Goal: Task Accomplishment & Management: Manage account settings

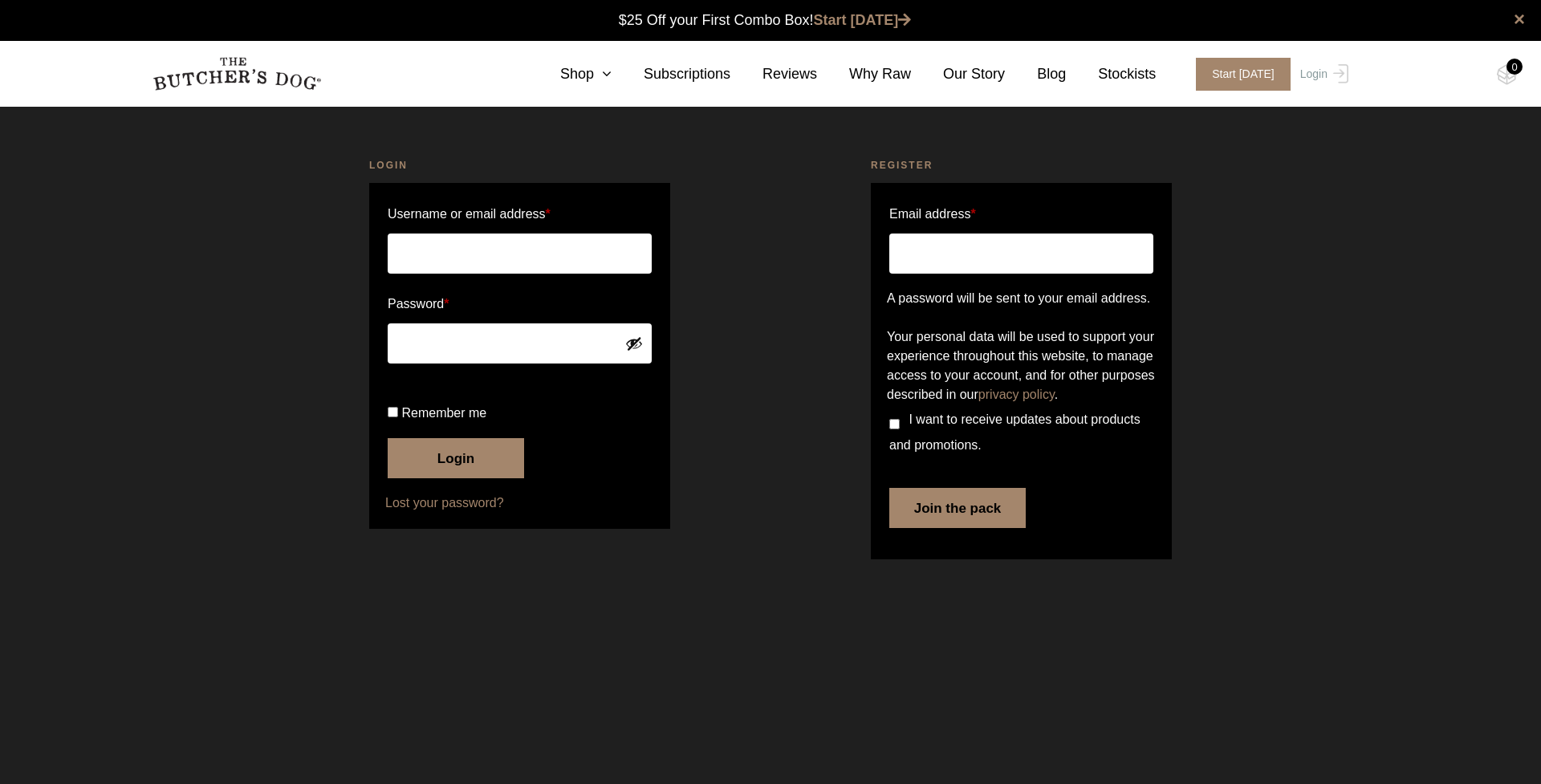
type input "caroline.j.depledge@gmail.com"
click at [456, 478] on button "Login" at bounding box center [456, 458] width 137 height 40
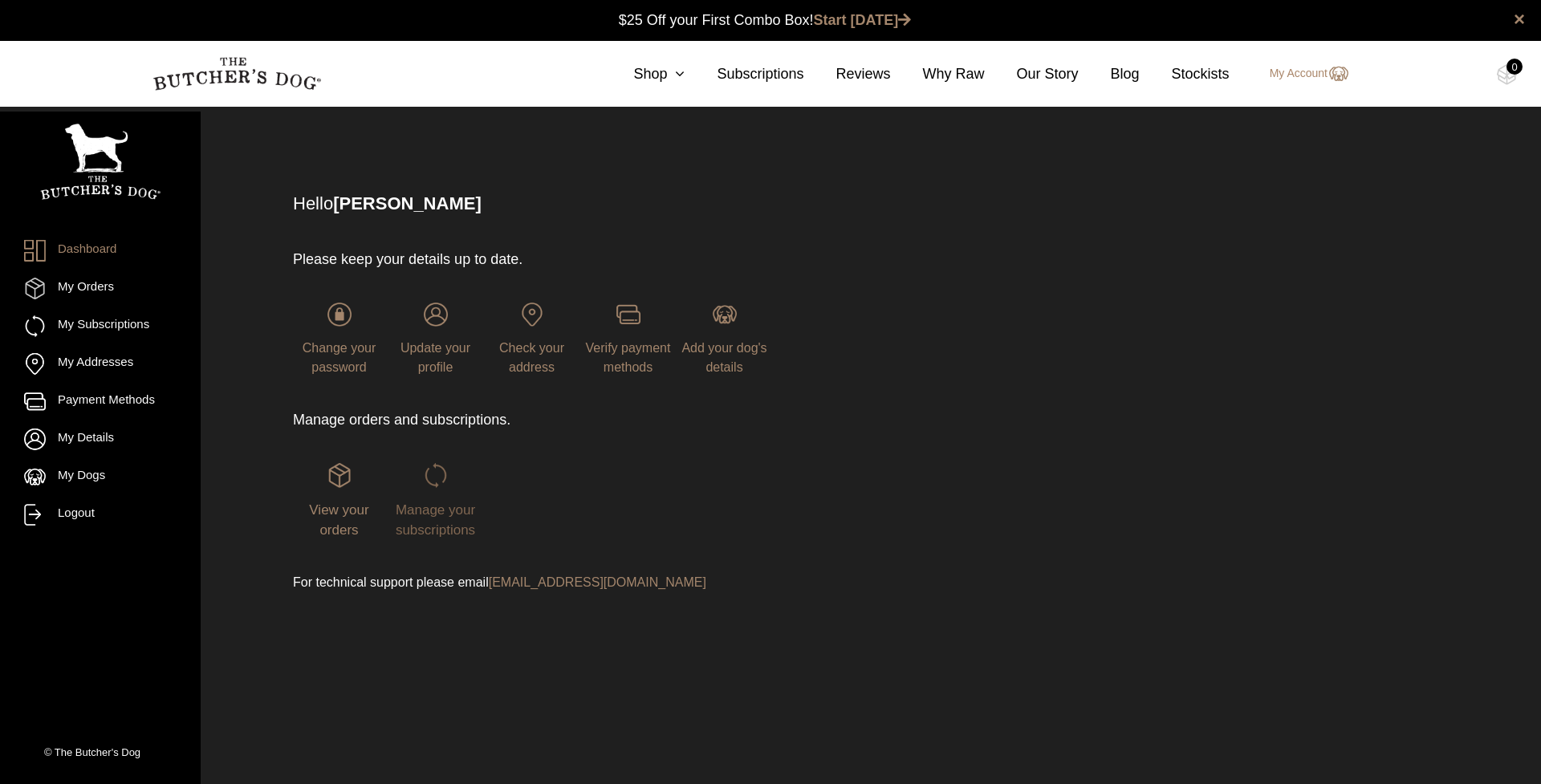
click at [439, 486] on img at bounding box center [436, 475] width 24 height 24
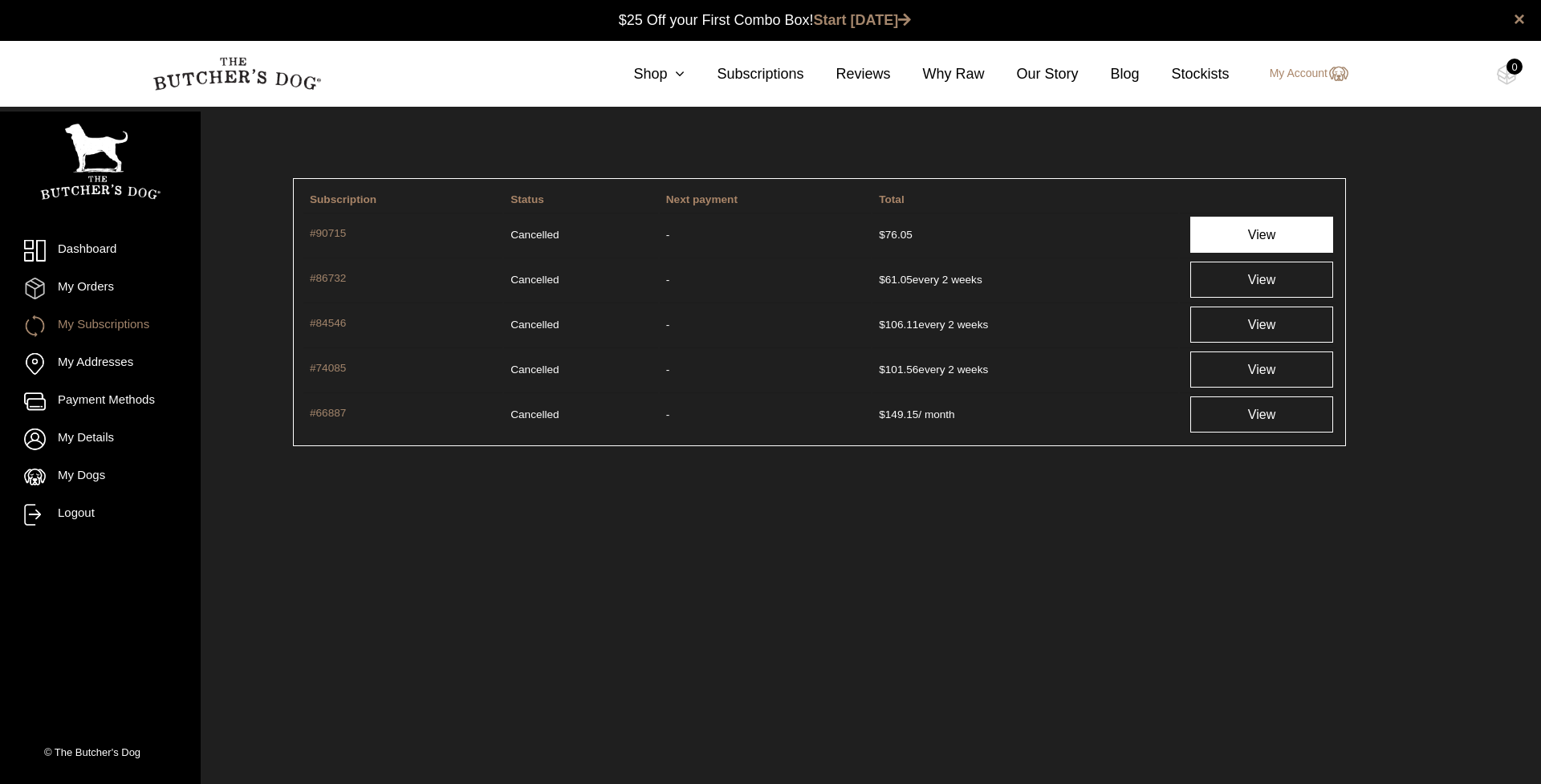
click at [1250, 235] on link "View" at bounding box center [1262, 235] width 143 height 36
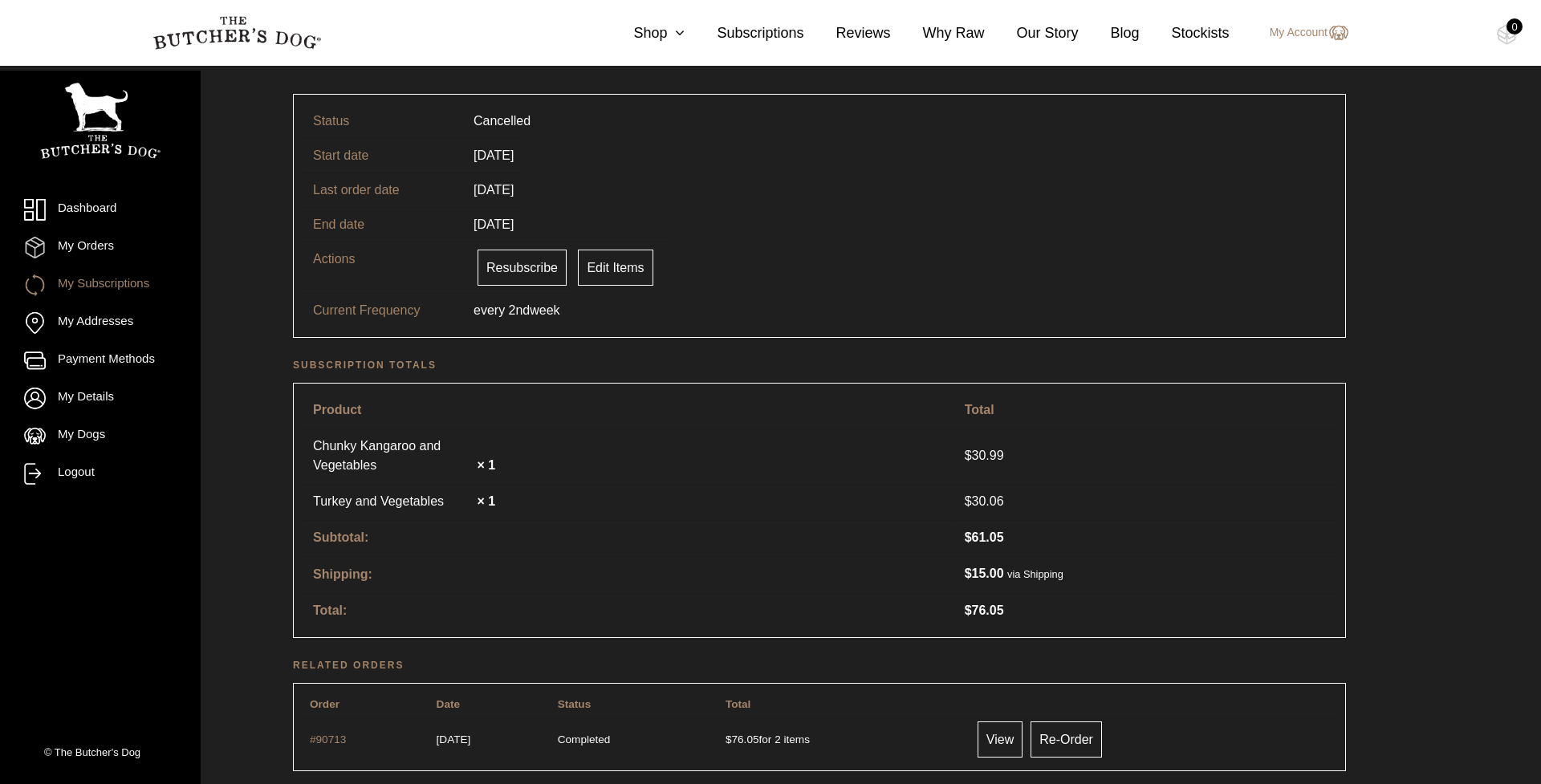
scroll to position [87, 0]
click at [648, 34] on link "Shop" at bounding box center [643, 33] width 83 height 22
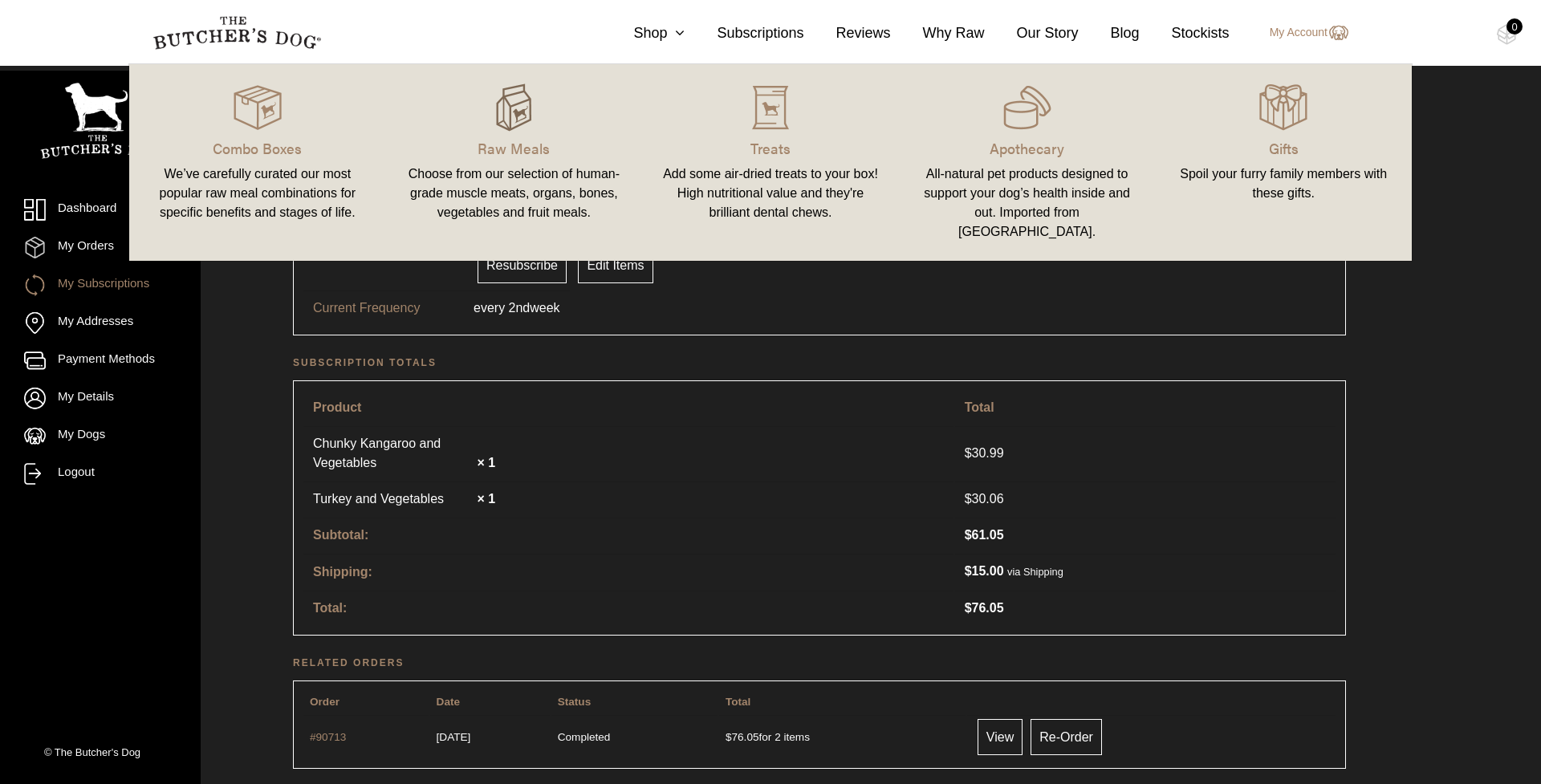
click at [515, 119] on img at bounding box center [513, 107] width 48 height 48
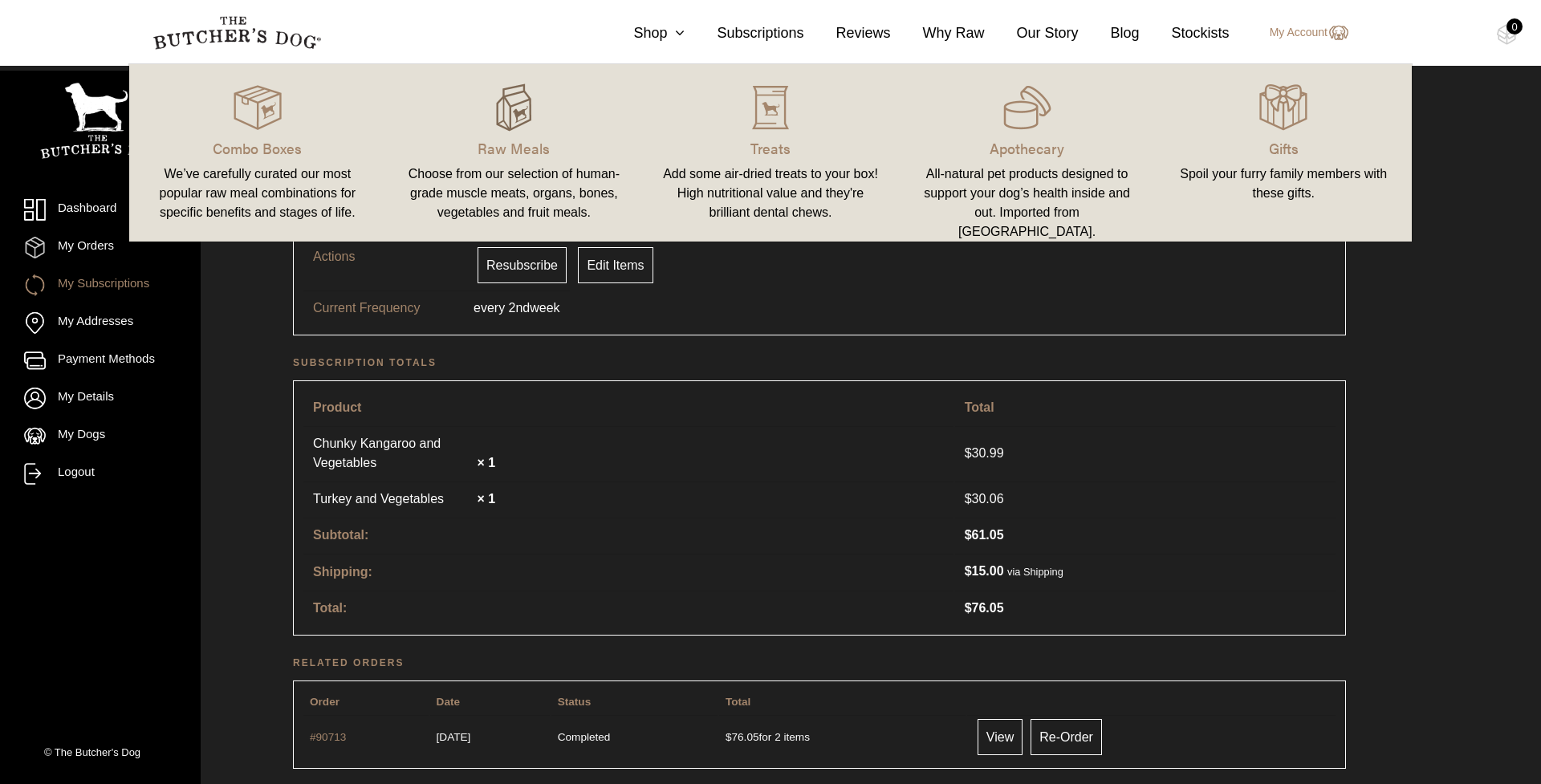
click at [515, 119] on img at bounding box center [513, 107] width 48 height 48
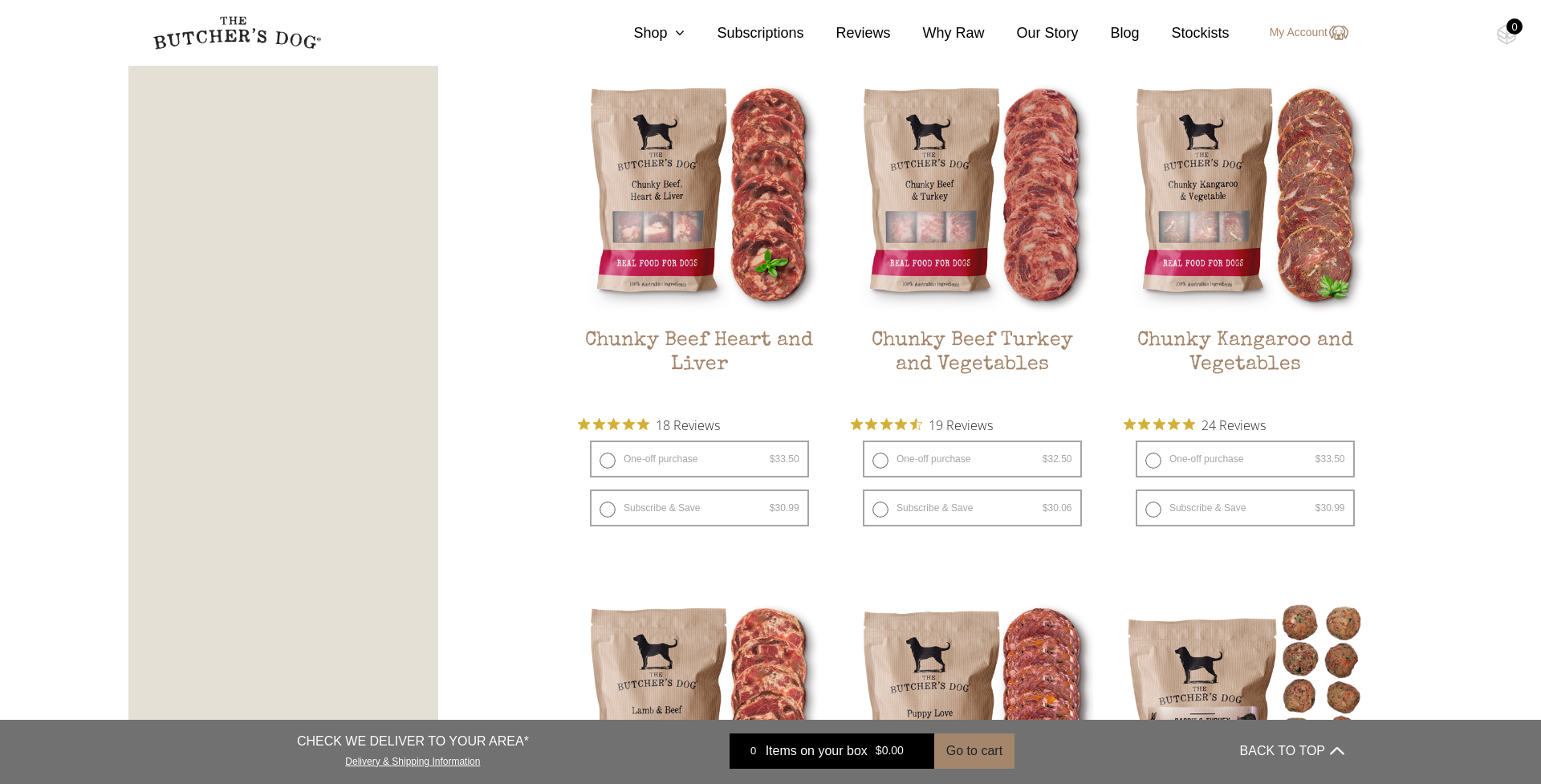
scroll to position [963, 0]
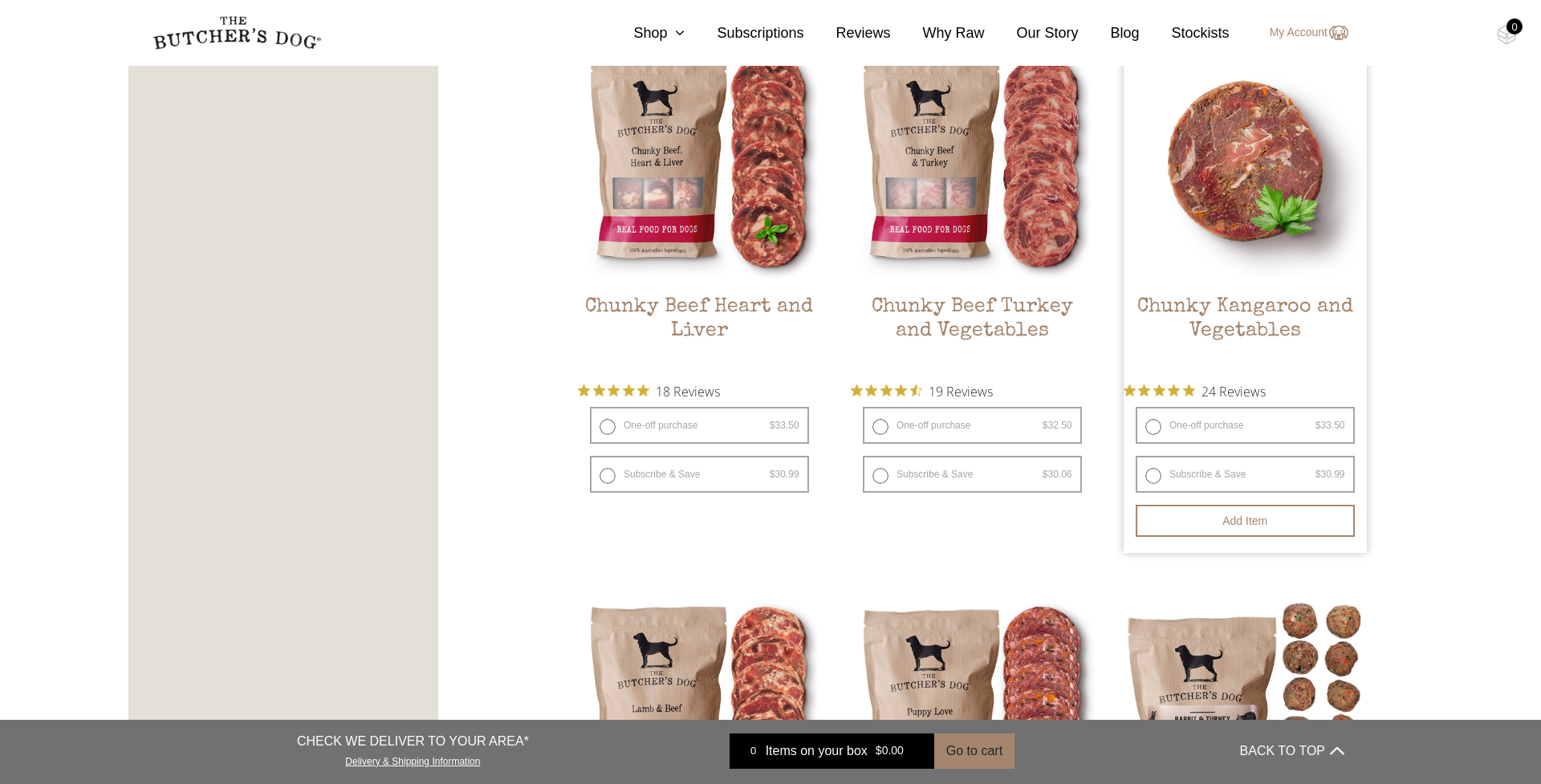
click at [1259, 183] on img at bounding box center [1245, 161] width 243 height 243
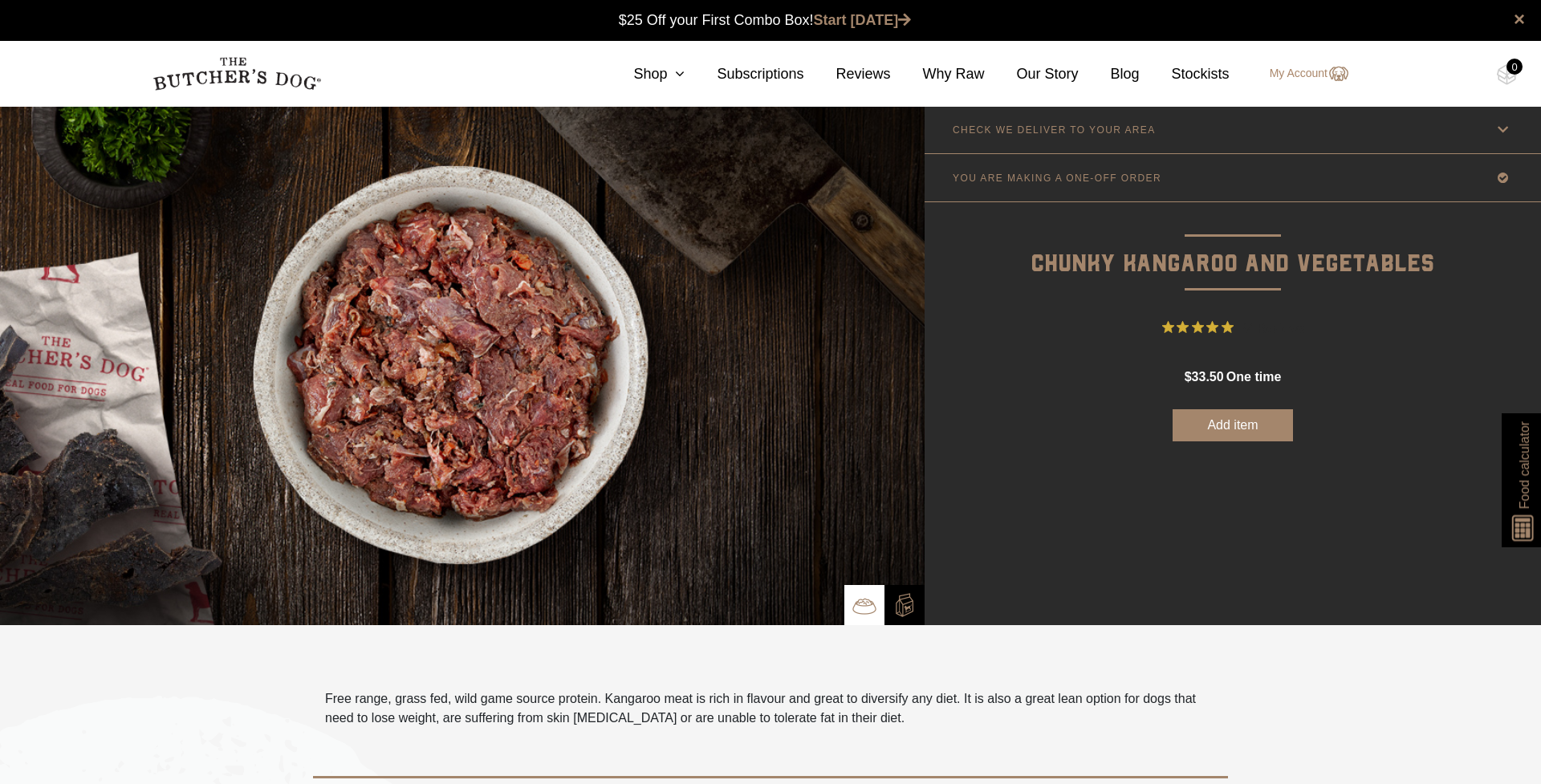
click at [532, 346] on img at bounding box center [462, 366] width 924 height 519
click at [906, 605] on img at bounding box center [905, 605] width 24 height 24
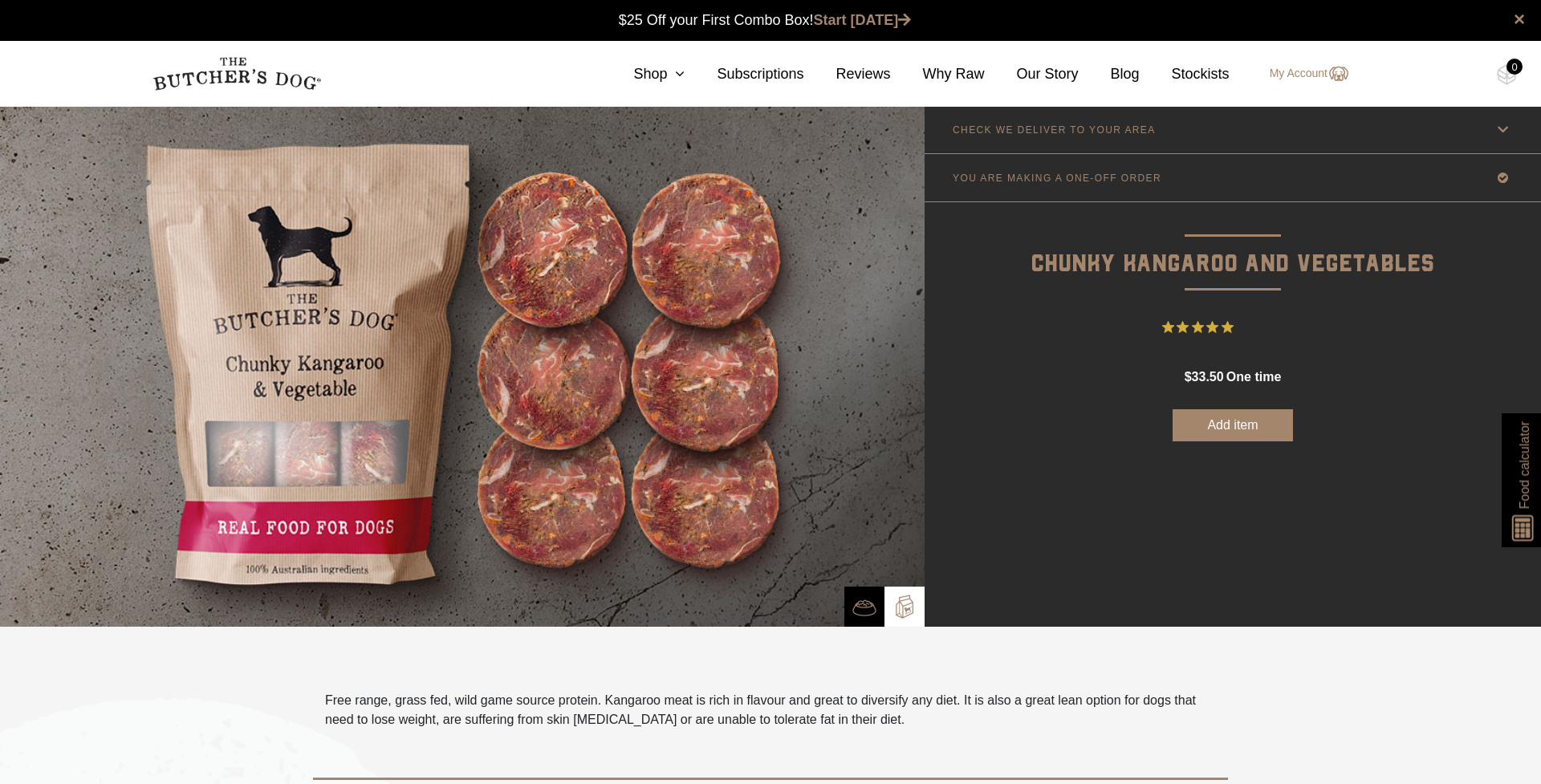
click at [298, 461] on img at bounding box center [462, 367] width 924 height 521
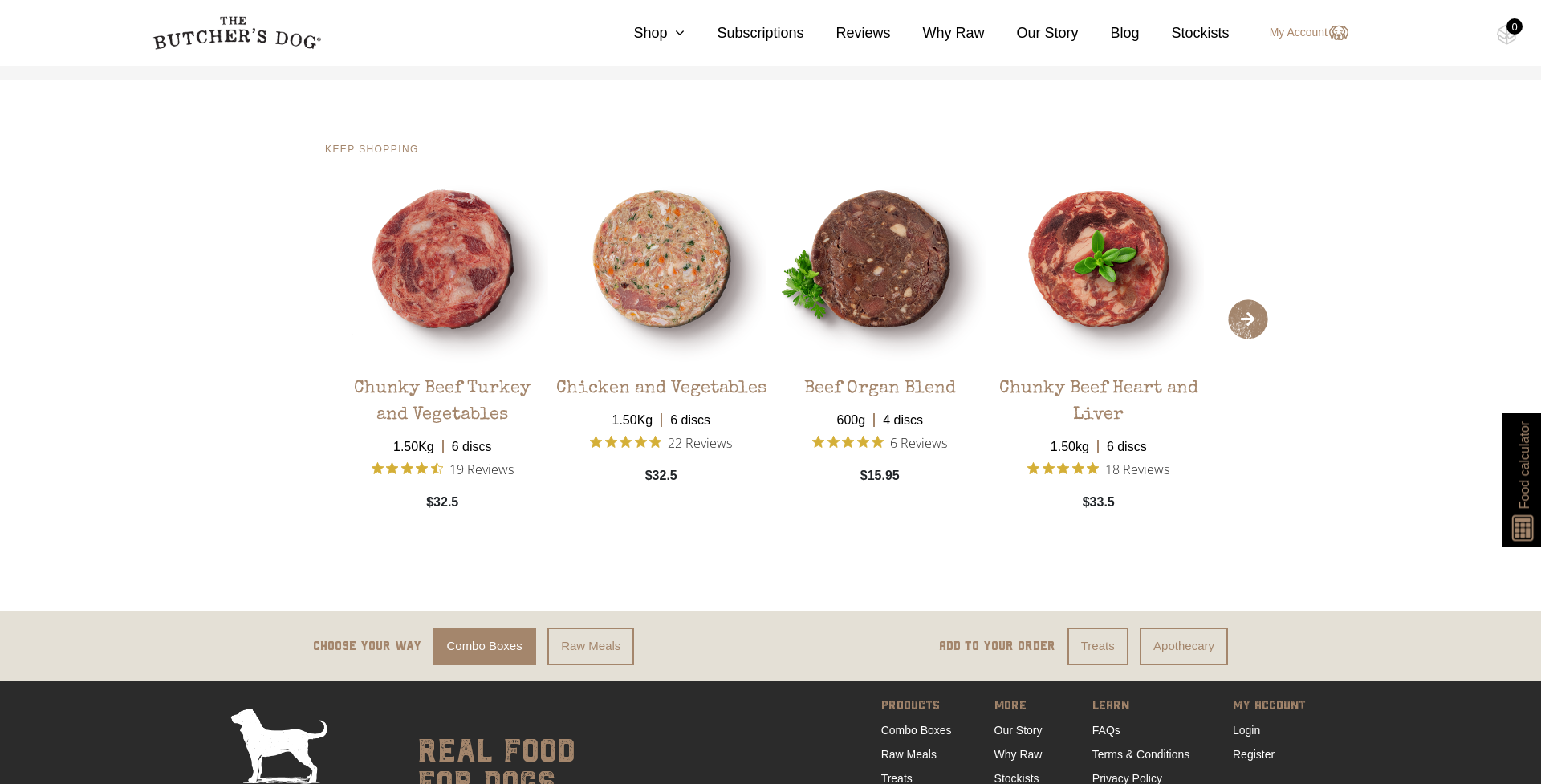
scroll to position [3232, 0]
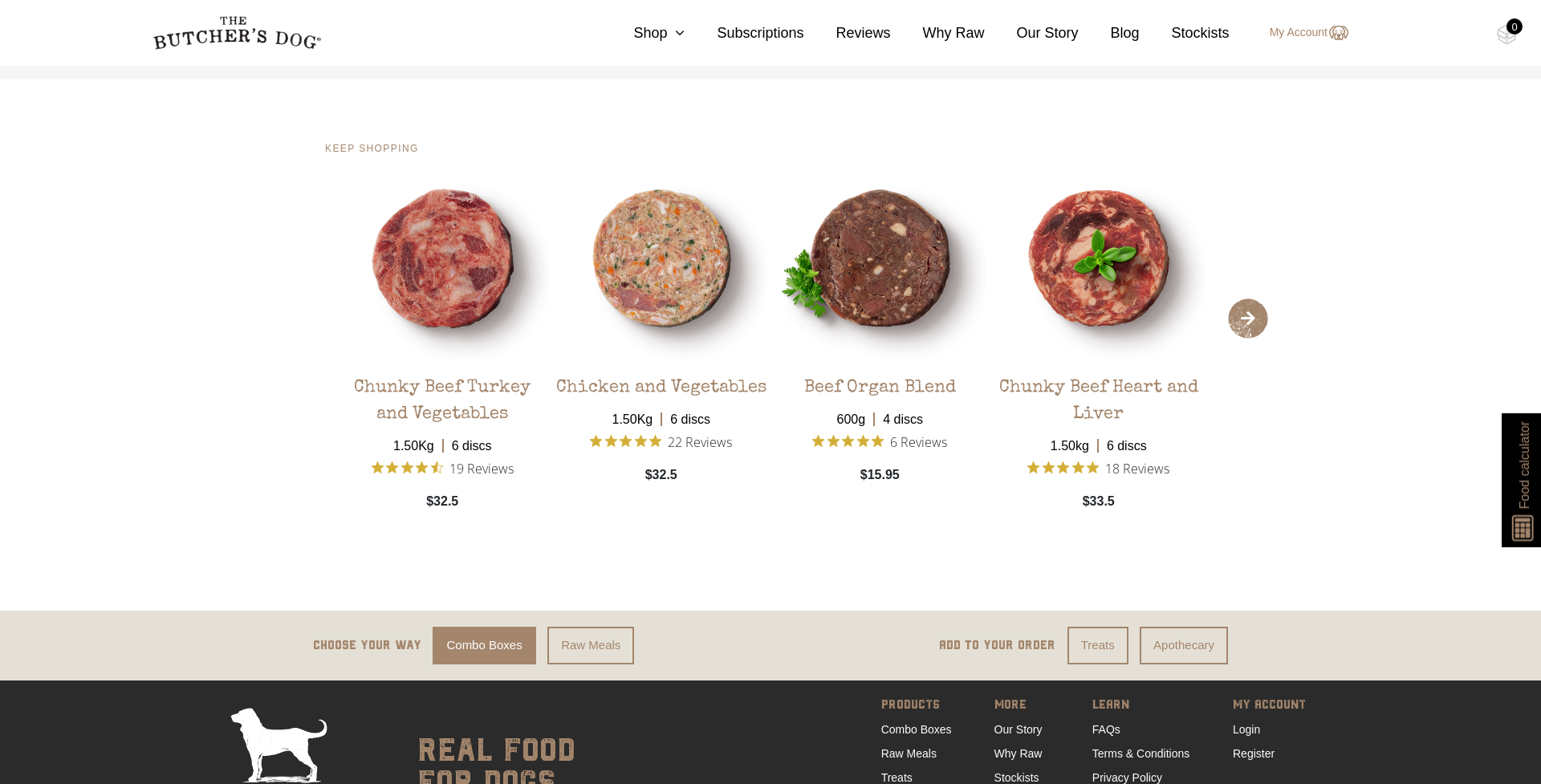
click at [1248, 320] on span "›" at bounding box center [1248, 319] width 40 height 40
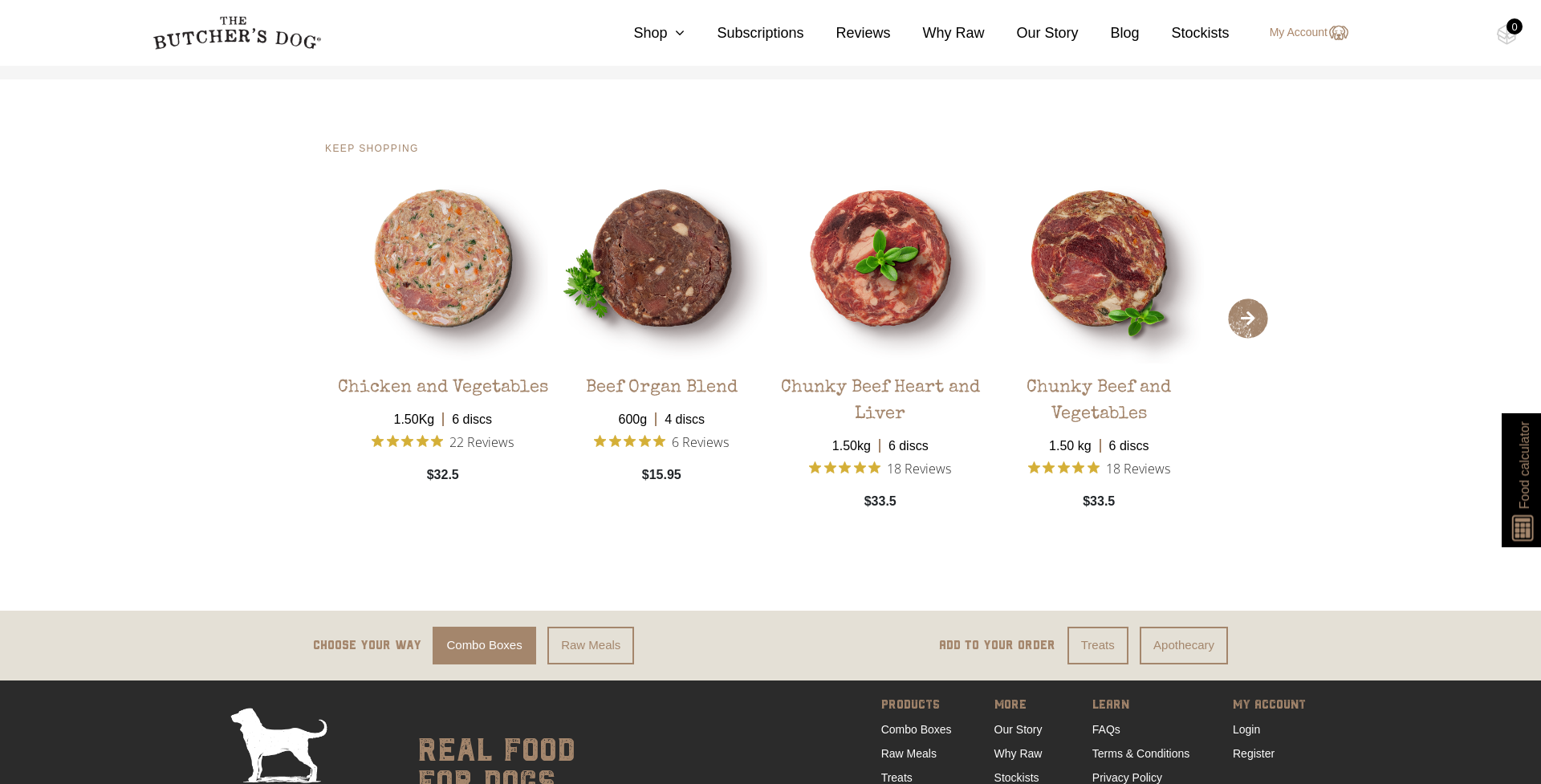
click at [1248, 319] on span "›" at bounding box center [1248, 319] width 40 height 40
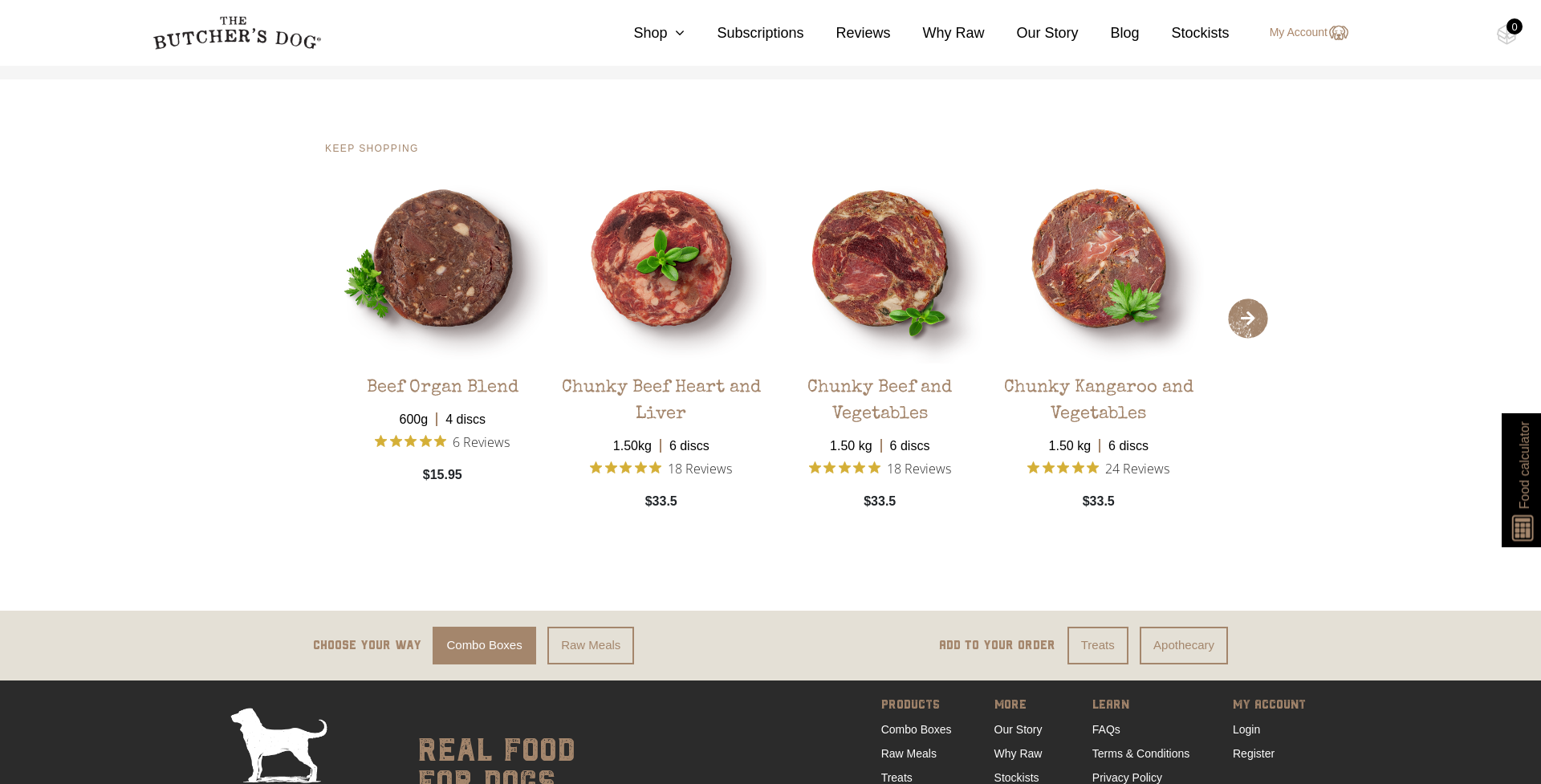
click at [1248, 319] on span "›" at bounding box center [1248, 319] width 40 height 40
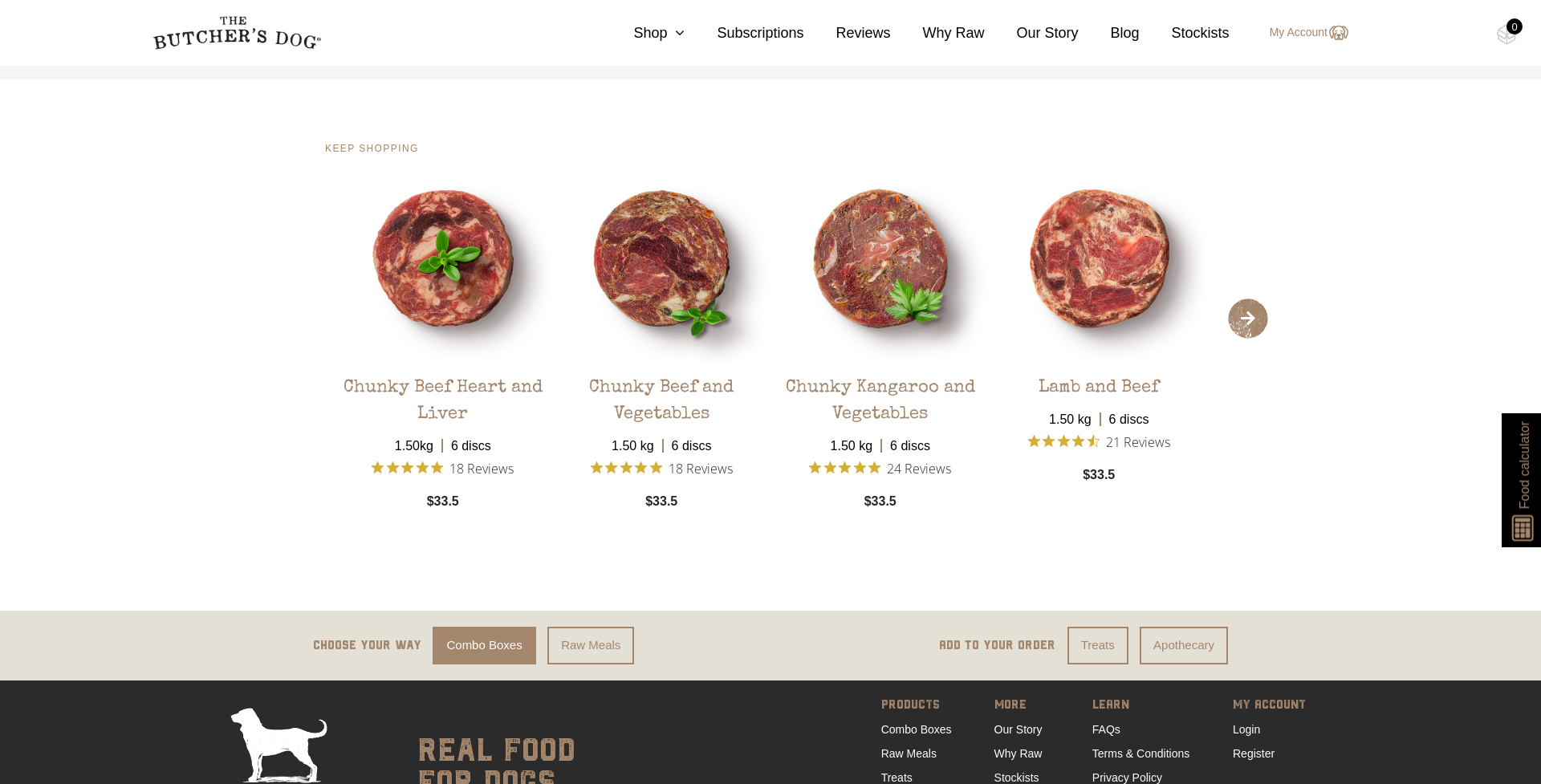
click at [1248, 319] on span "›" at bounding box center [1248, 319] width 40 height 40
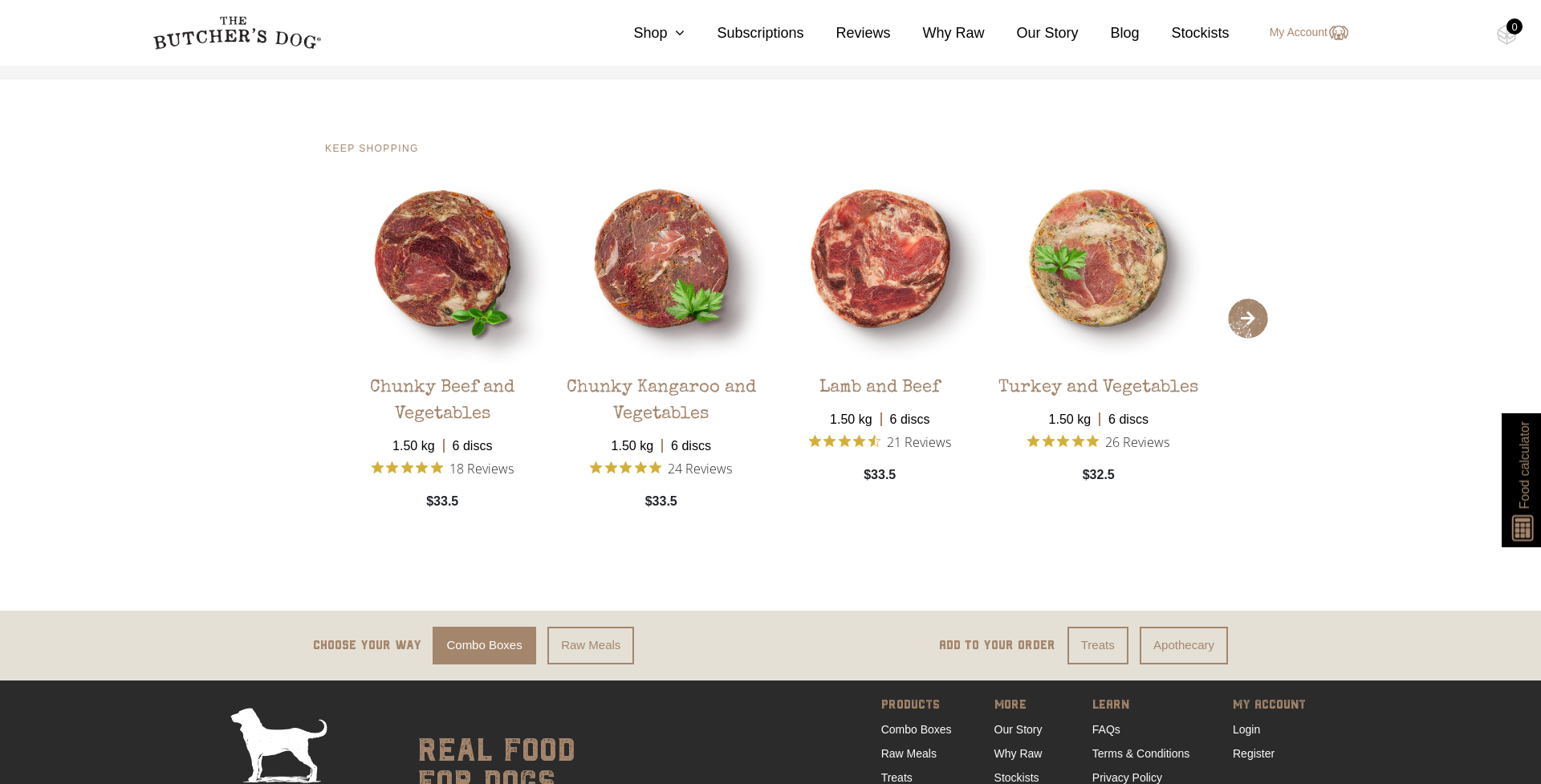
click at [1248, 319] on span "›" at bounding box center [1248, 319] width 40 height 40
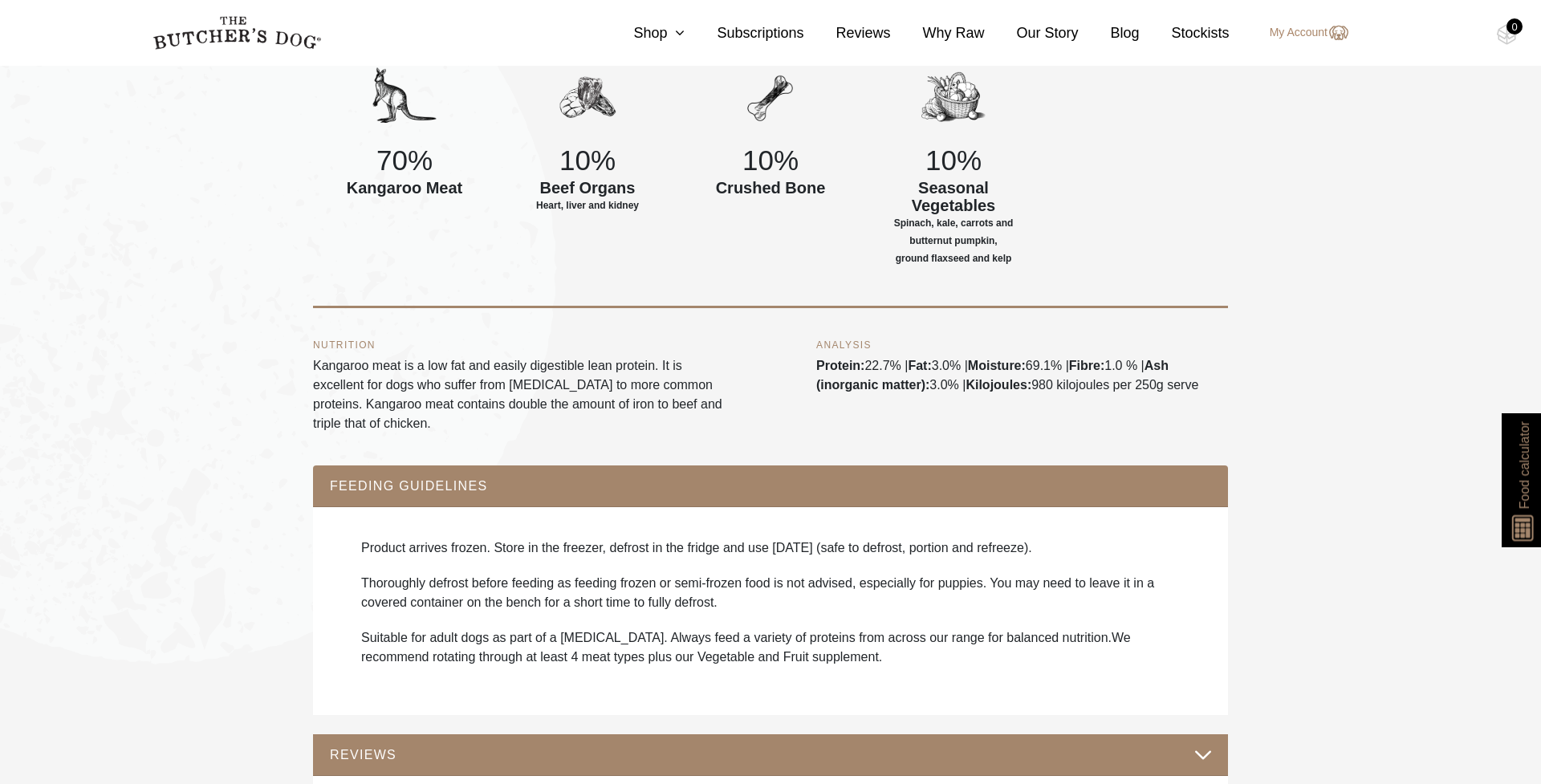
scroll to position [761, 0]
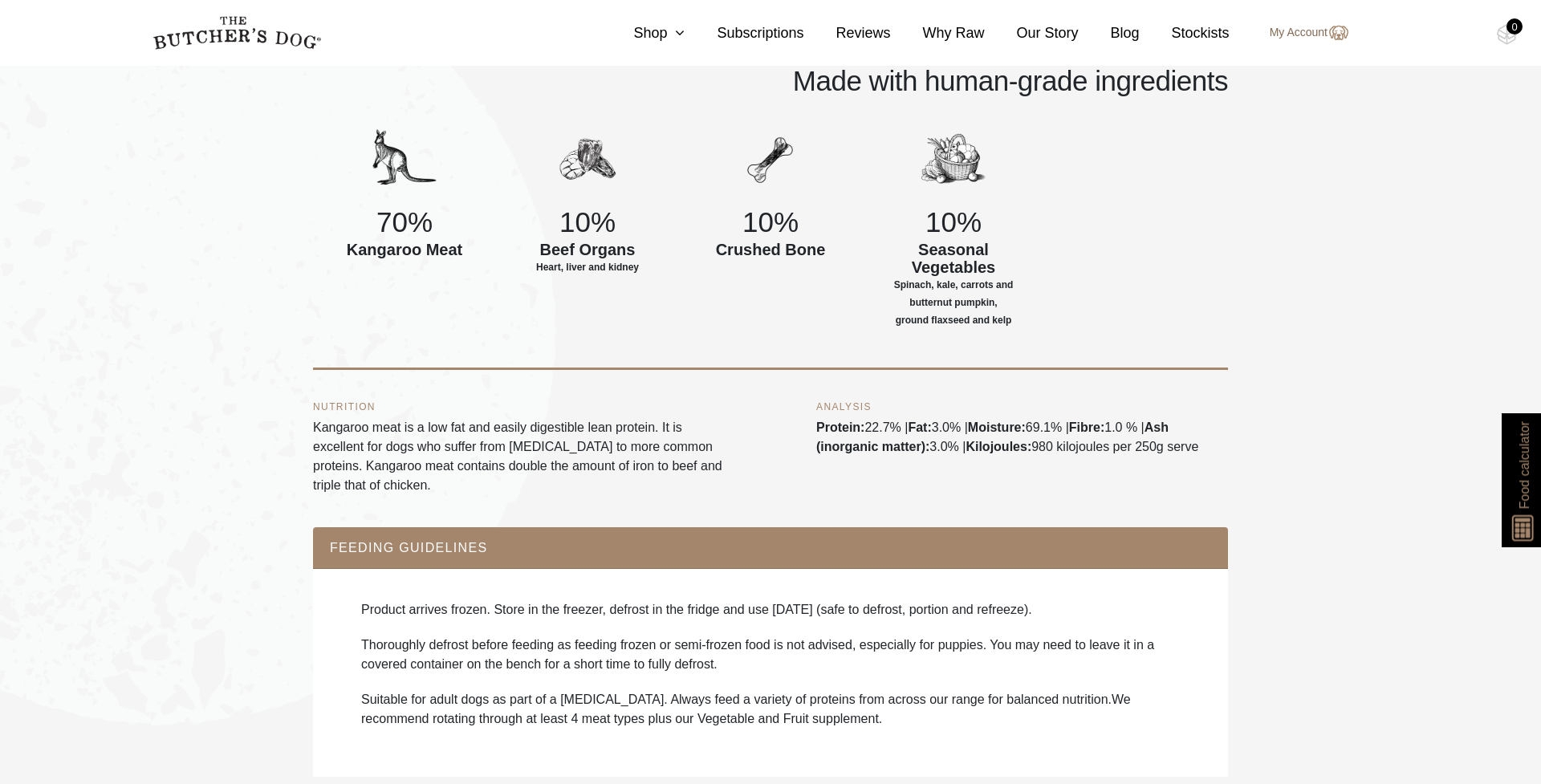
click at [1318, 34] on link "My Account" at bounding box center [1301, 33] width 95 height 19
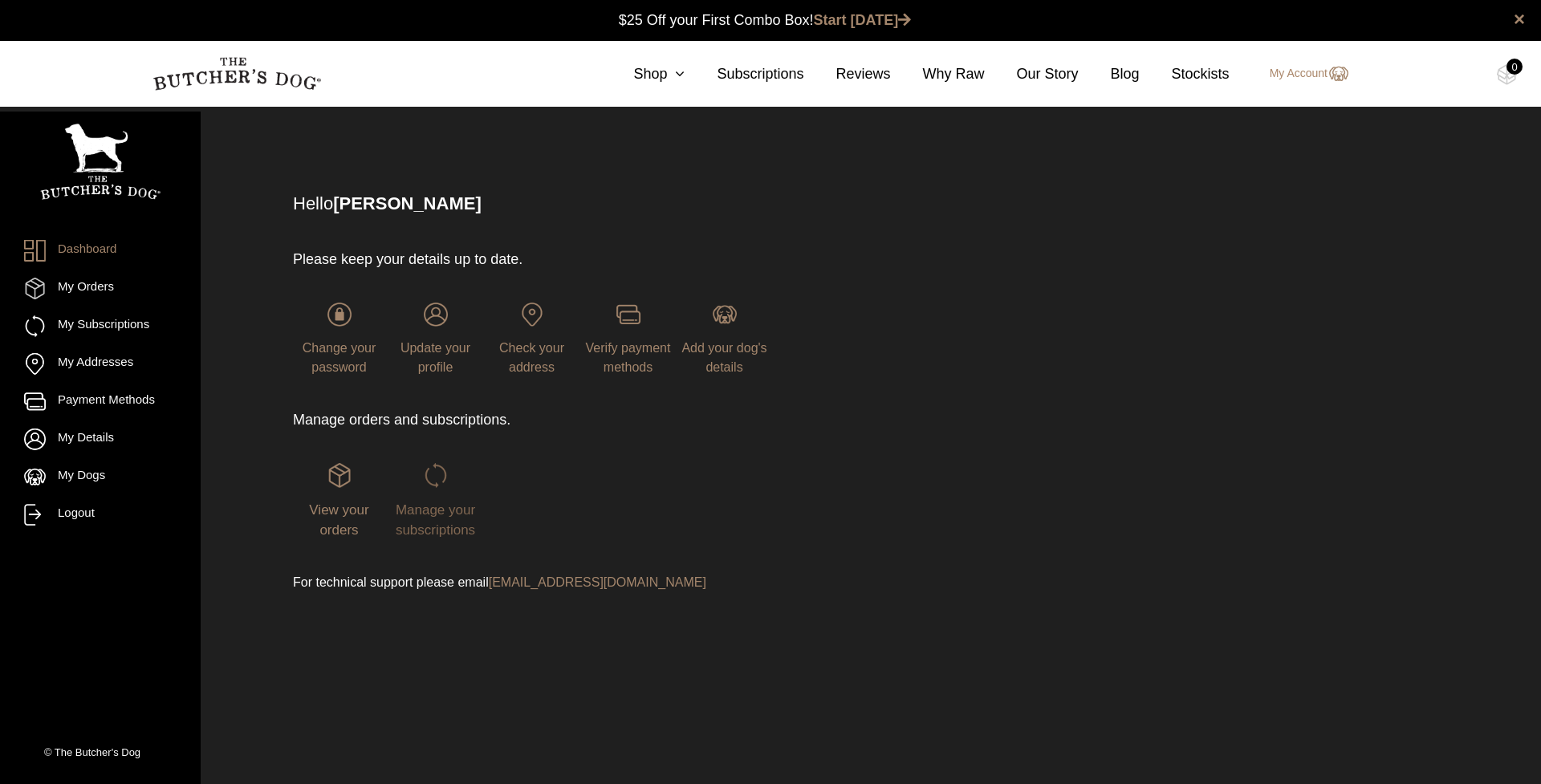
click at [440, 476] on img at bounding box center [436, 475] width 24 height 24
